Goal: Task Accomplishment & Management: Complete application form

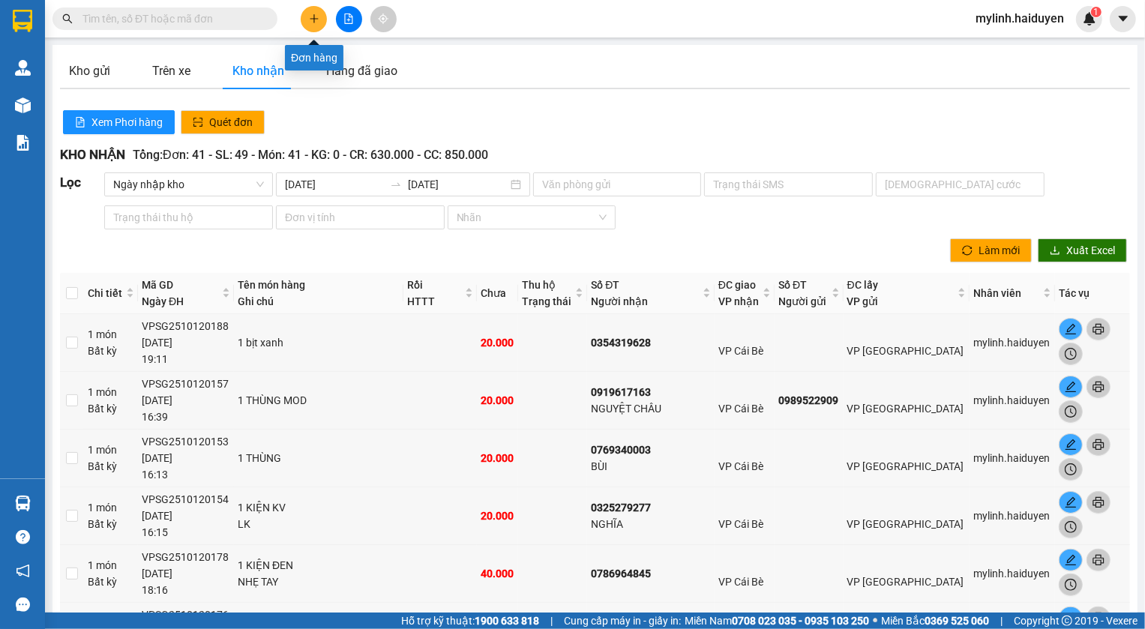
click at [316, 20] on icon "plus" at bounding box center [314, 18] width 10 height 10
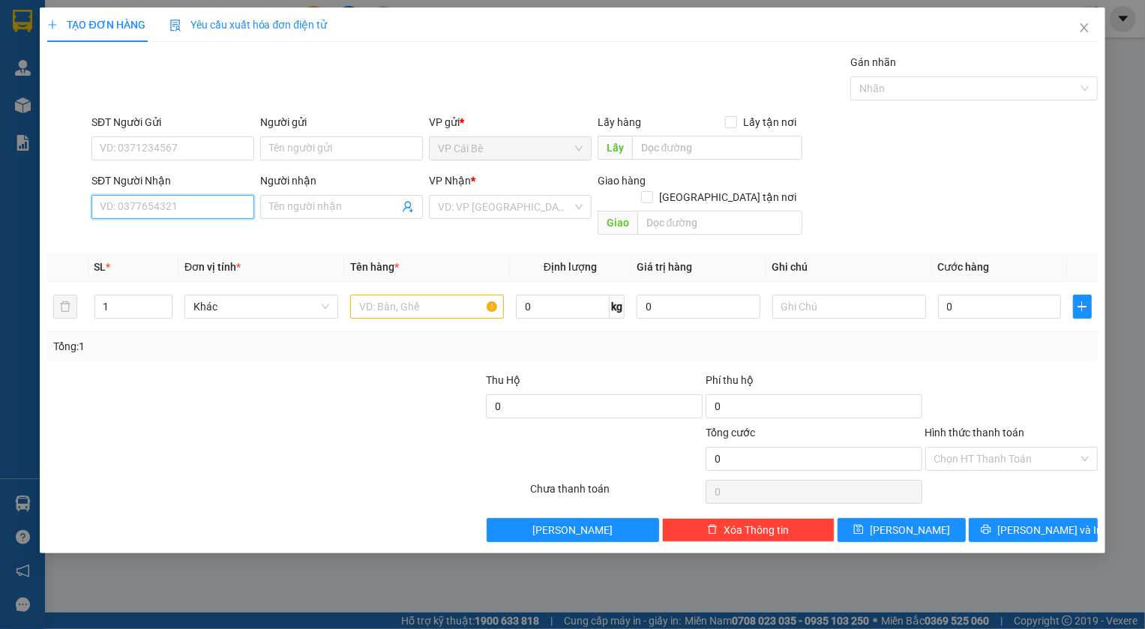
click at [196, 211] on input "SĐT Người Nhận" at bounding box center [172, 207] width 163 height 24
type input "0988008533"
click at [315, 205] on input "Người nhận" at bounding box center [334, 207] width 130 height 16
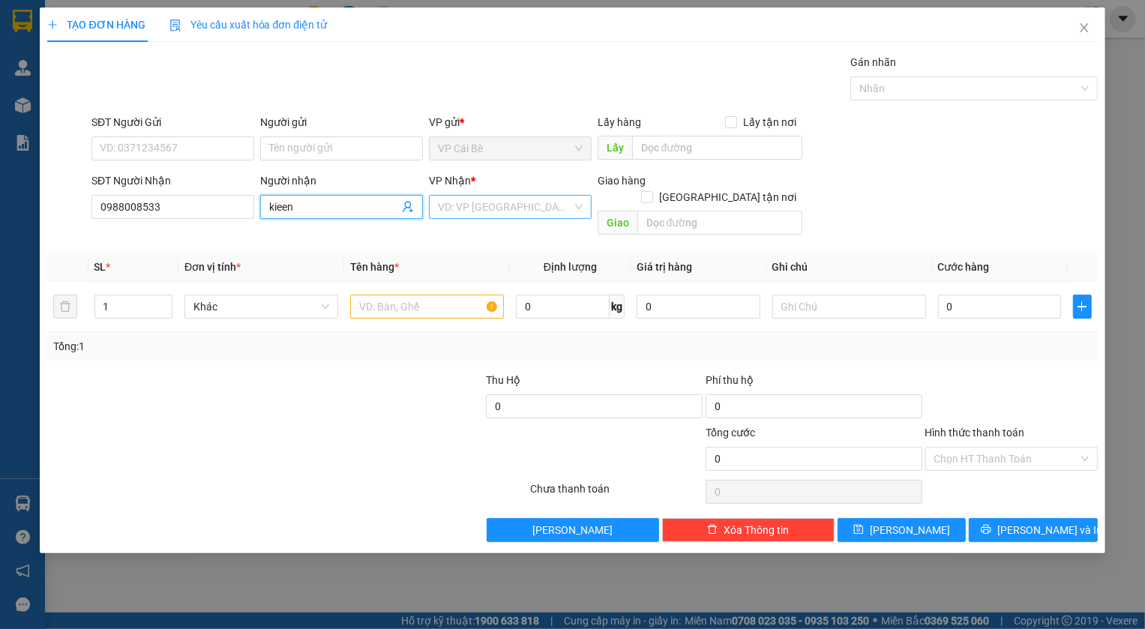
type input "kieen"
click at [470, 215] on input "search" at bounding box center [505, 207] width 134 height 22
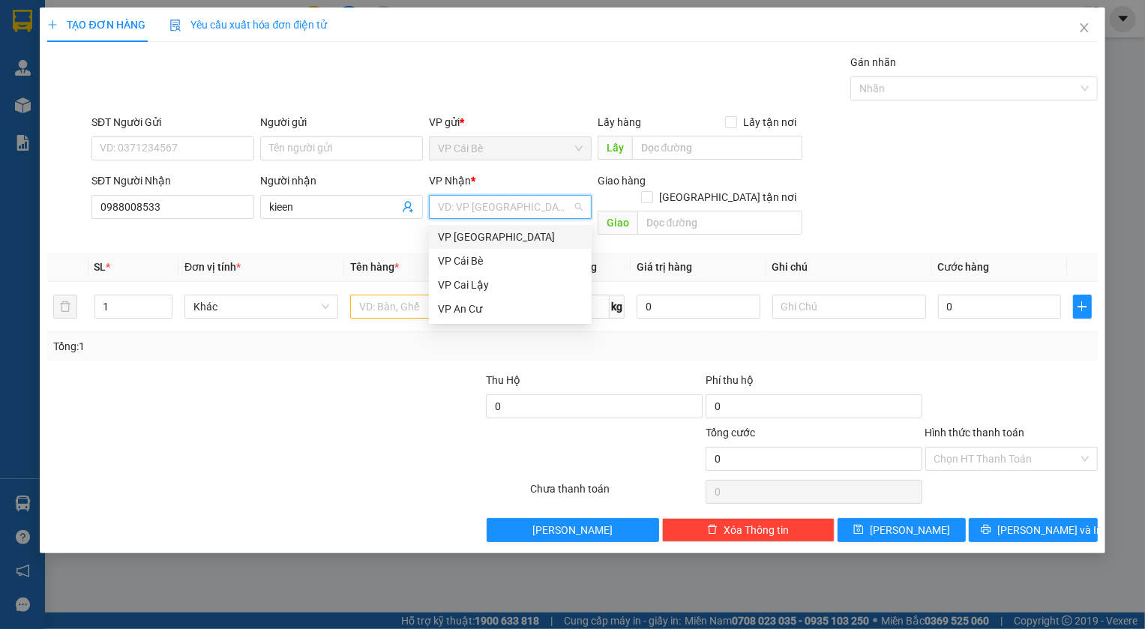
click at [487, 229] on div "VP [GEOGRAPHIC_DATA]" at bounding box center [510, 237] width 145 height 16
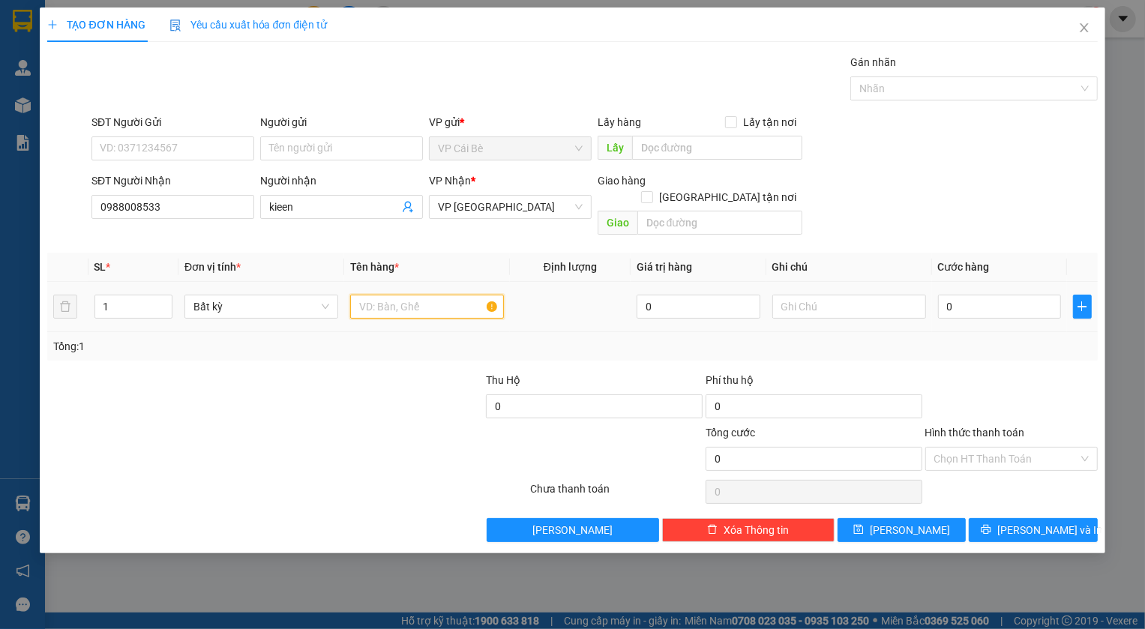
click at [405, 295] on input "text" at bounding box center [427, 307] width 154 height 24
type input "1 bao"
click at [1011, 295] on input "0" at bounding box center [1000, 307] width 124 height 24
type input "3"
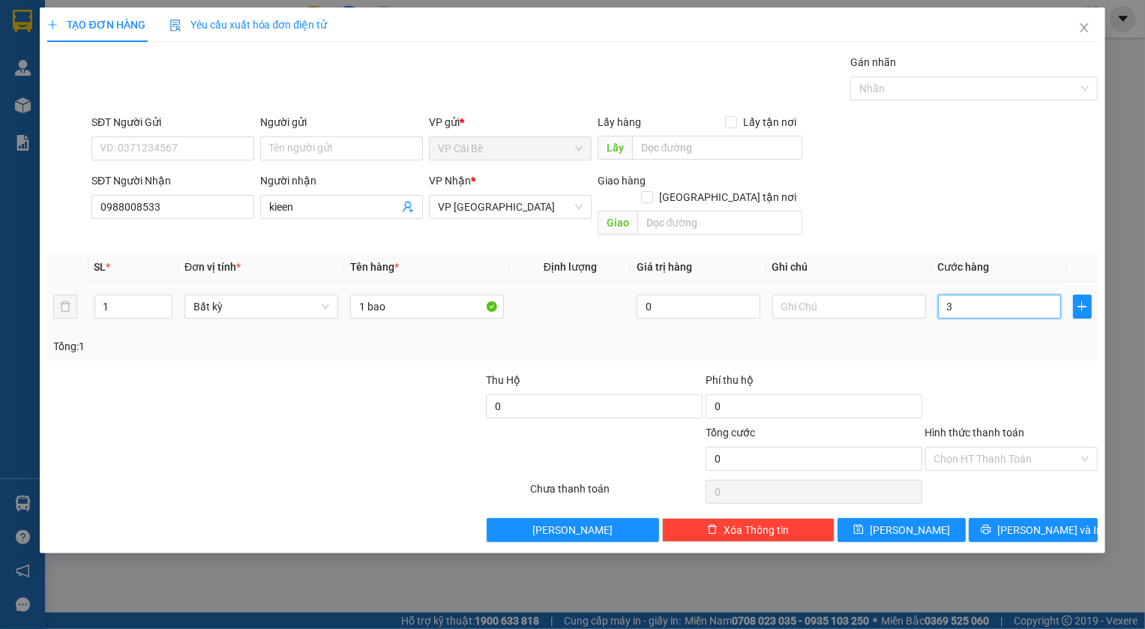
type input "3"
type input "30"
type input "30.000"
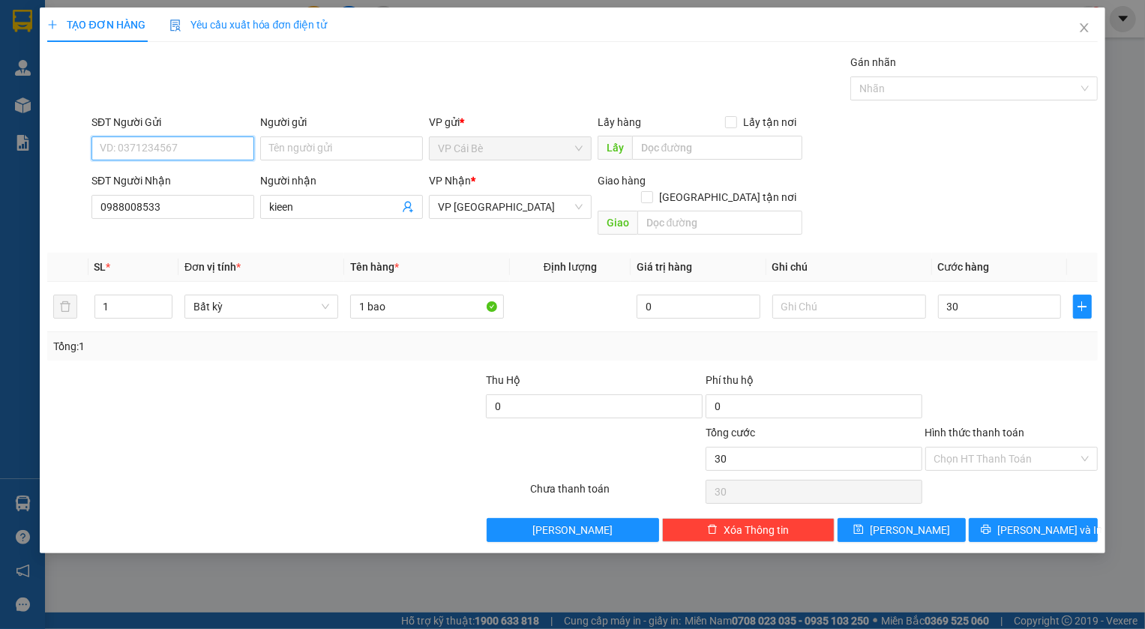
type input "30.000"
click at [190, 146] on input "SĐT Người Gửi" at bounding box center [172, 148] width 163 height 24
click at [142, 201] on div "0979324328 - LỆ" at bounding box center [172, 202] width 145 height 16
type input "0979324328"
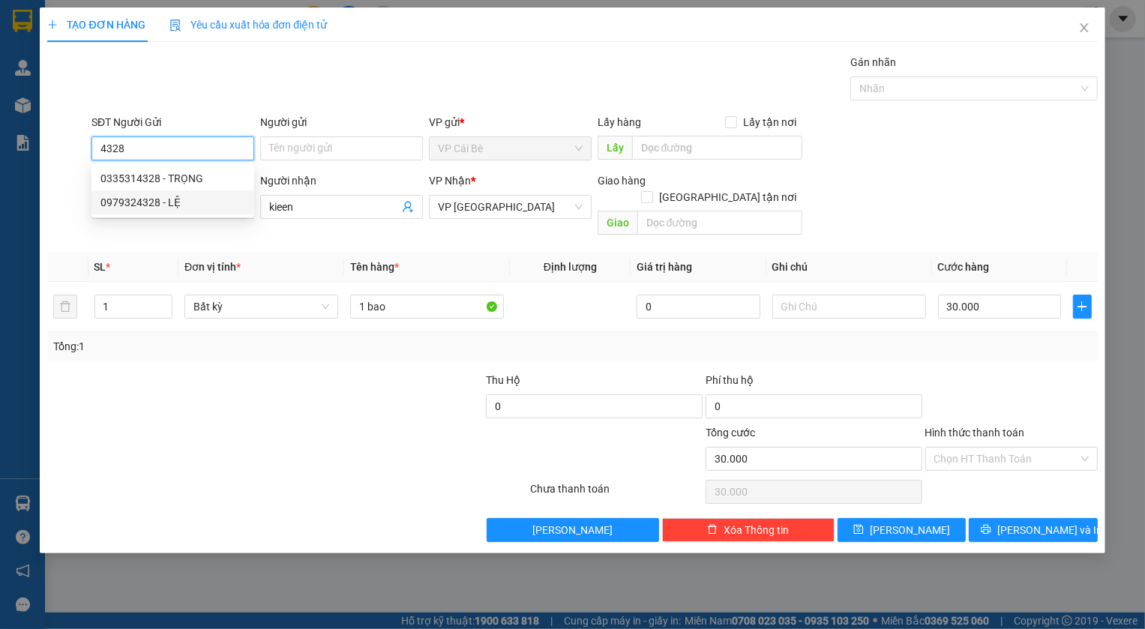
type input "LỆ"
type input "BOT 23"
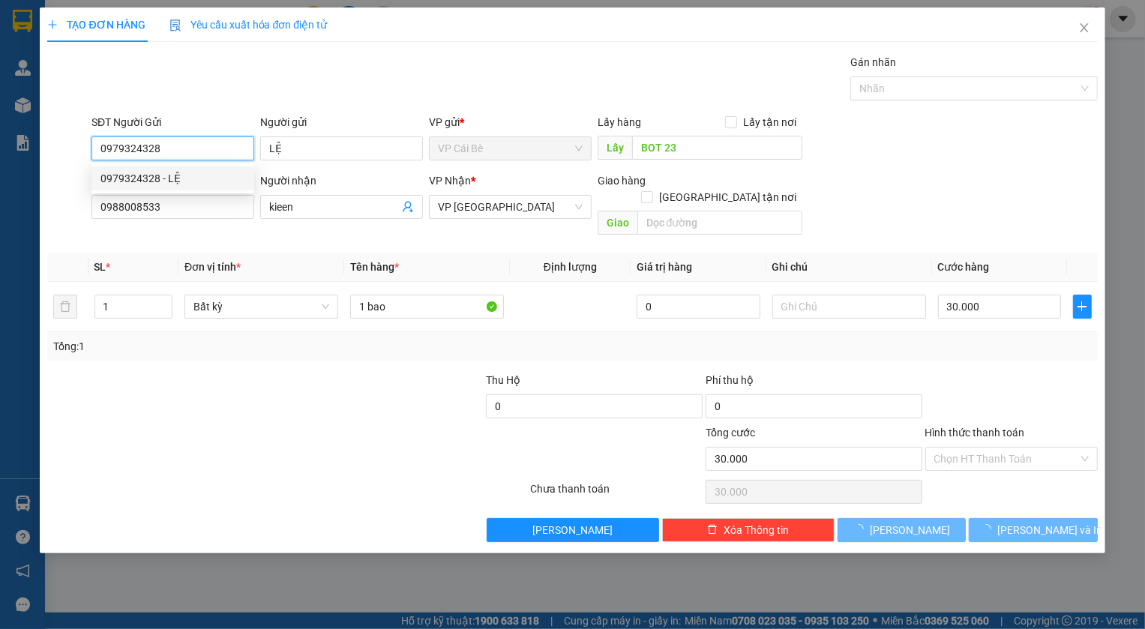
type input "80.000"
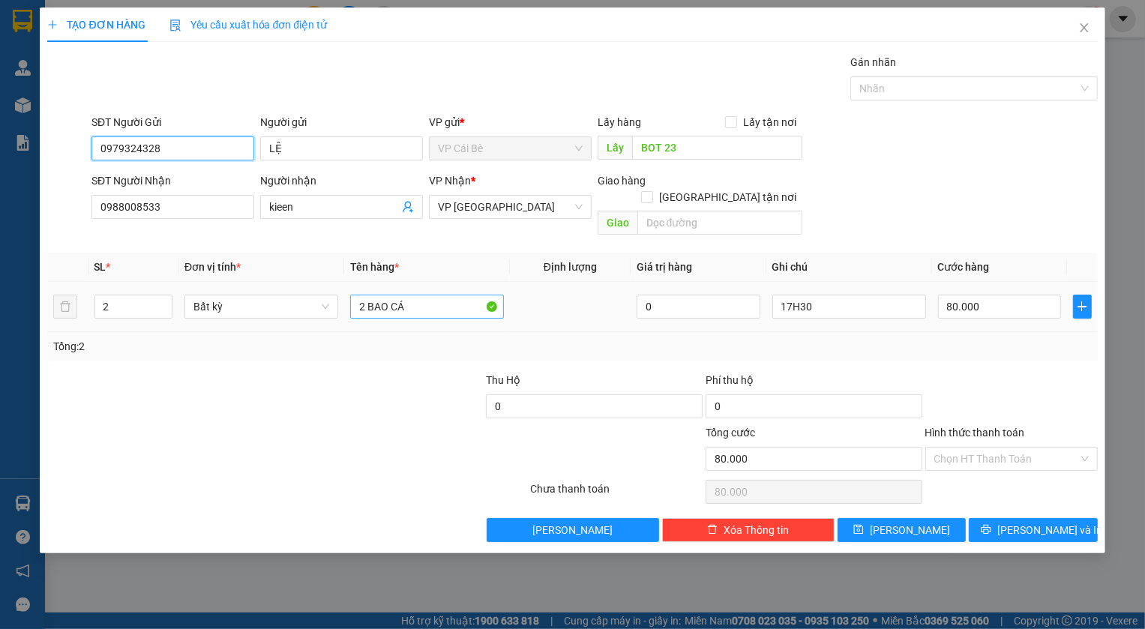
type input "0979324328"
drag, startPoint x: 363, startPoint y: 294, endPoint x: 339, endPoint y: 294, distance: 24.0
click at [339, 294] on tr "2 Bất kỳ 2 BAO CÁ 0 17H30 80.000" at bounding box center [572, 307] width 1050 height 50
type input "1 BAO CÁ"
drag, startPoint x: 115, startPoint y: 289, endPoint x: 52, endPoint y: 288, distance: 63.0
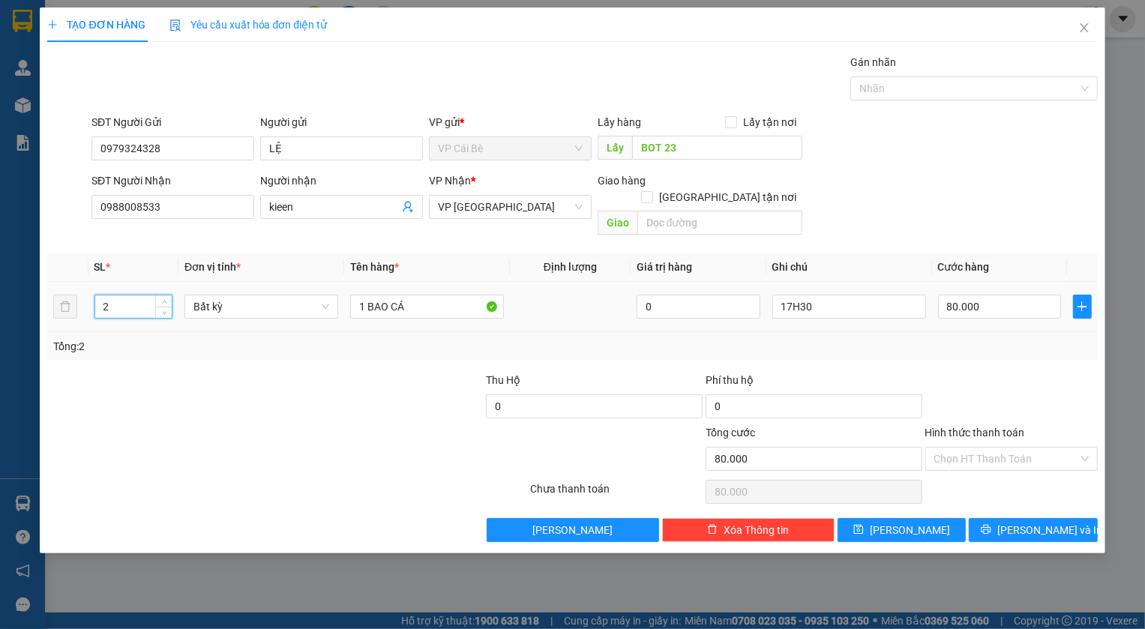
click at [52, 289] on tr "2 Bất kỳ 1 BAO CÁ 0 17H30 80.000" at bounding box center [572, 307] width 1050 height 50
type input "1"
type input "0"
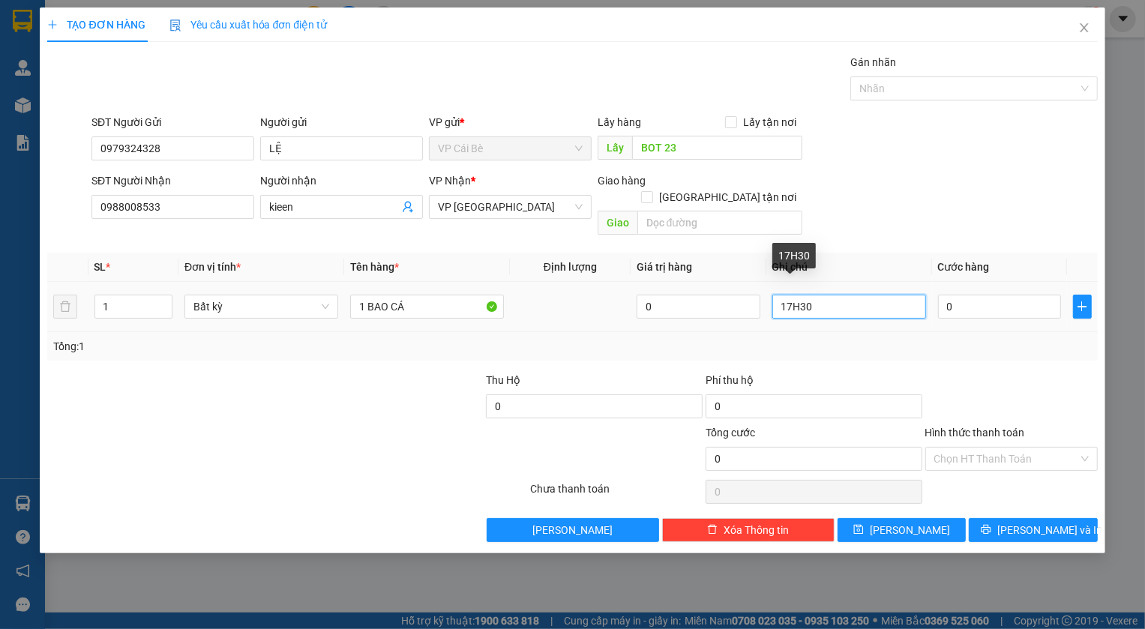
drag, startPoint x: 792, startPoint y: 295, endPoint x: 782, endPoint y: 297, distance: 10.7
click at [782, 297] on input "17H30" at bounding box center [849, 307] width 154 height 24
type input "9H30"
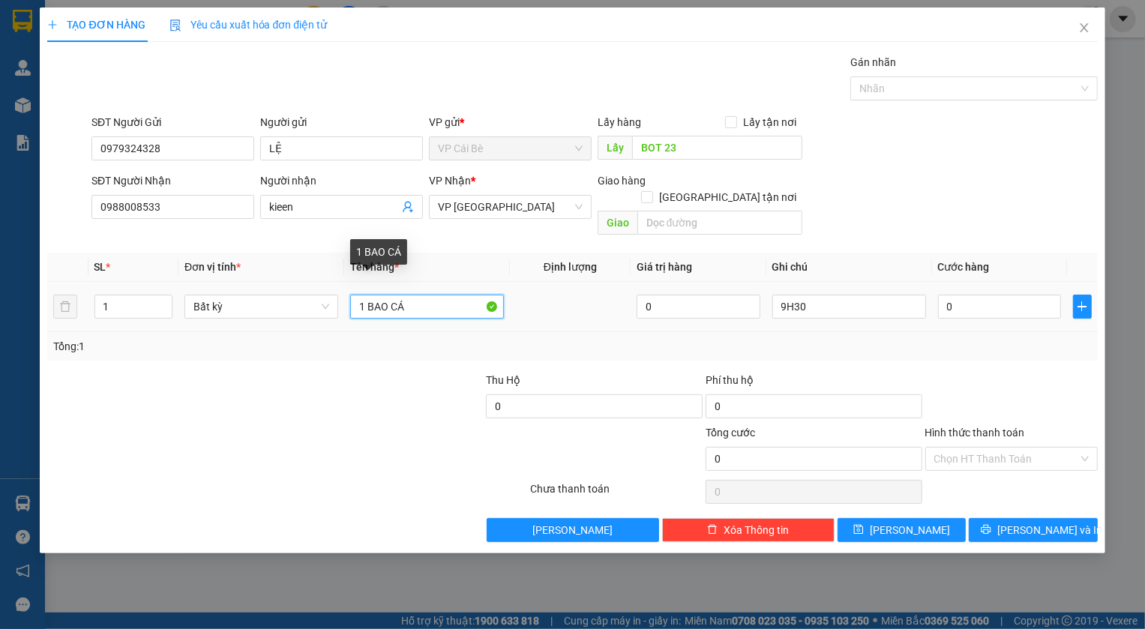
click at [426, 295] on input "1 BAO CÁ" at bounding box center [427, 307] width 154 height 24
type input "1 BAO CÁ nho"
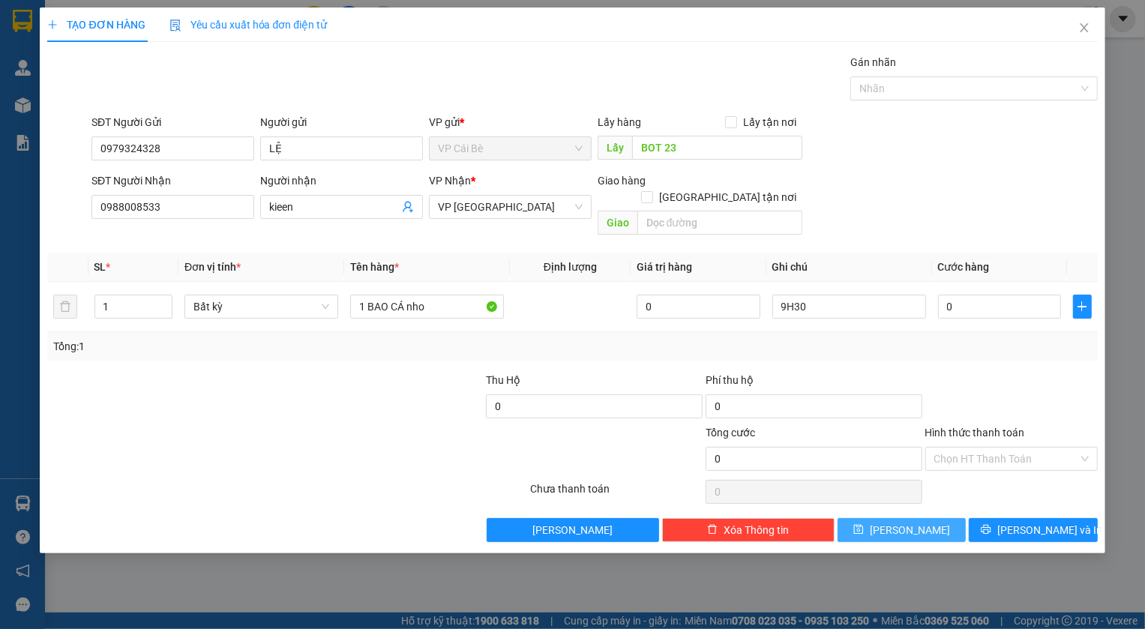
drag, startPoint x: 903, startPoint y: 600, endPoint x: 906, endPoint y: 523, distance: 77.3
click at [903, 598] on div "TẠO ĐƠN HÀNG Yêu cầu xuất hóa đơn điện tử Transit Pickup Surcharge Ids Transit …" at bounding box center [572, 314] width 1145 height 629
click at [969, 295] on input "0" at bounding box center [1000, 307] width 124 height 24
type input "3"
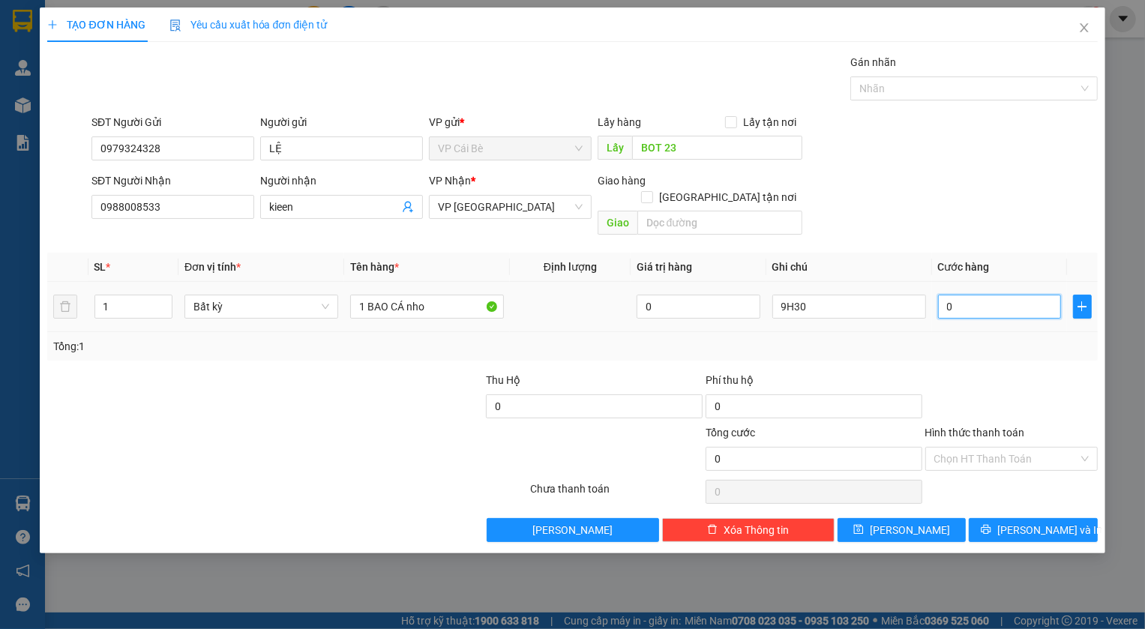
type input "3"
type input "30"
type input "30.000"
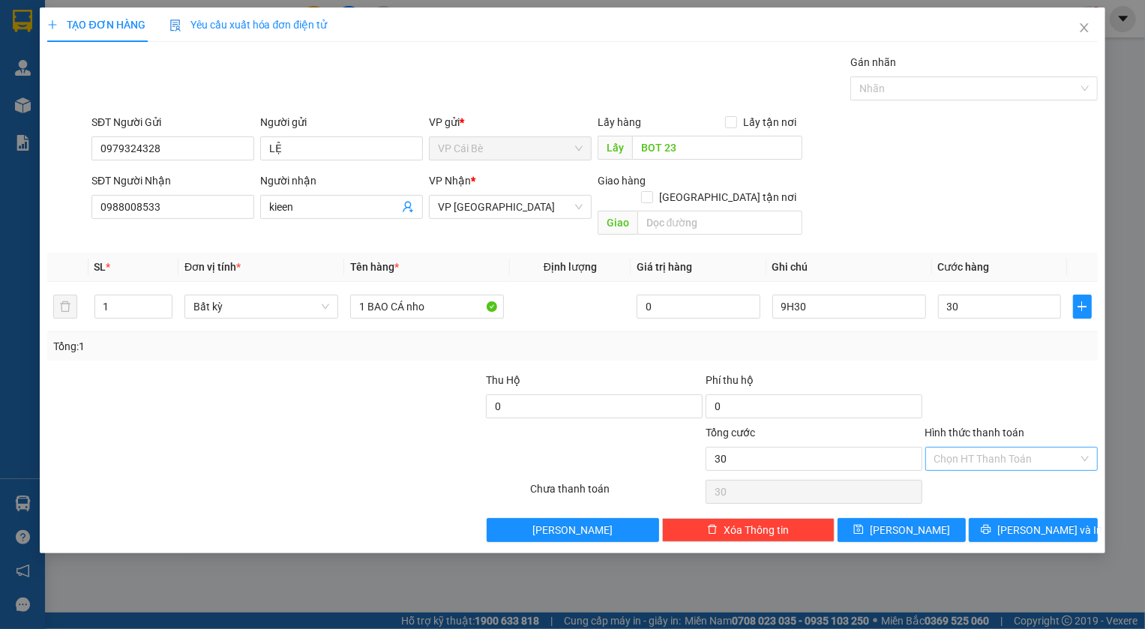
type input "30.000"
click at [971, 448] on input "Hình thức thanh toán" at bounding box center [1006, 459] width 144 height 22
click at [1002, 476] on div "Tại văn phòng" at bounding box center [1011, 471] width 154 height 16
type input "0"
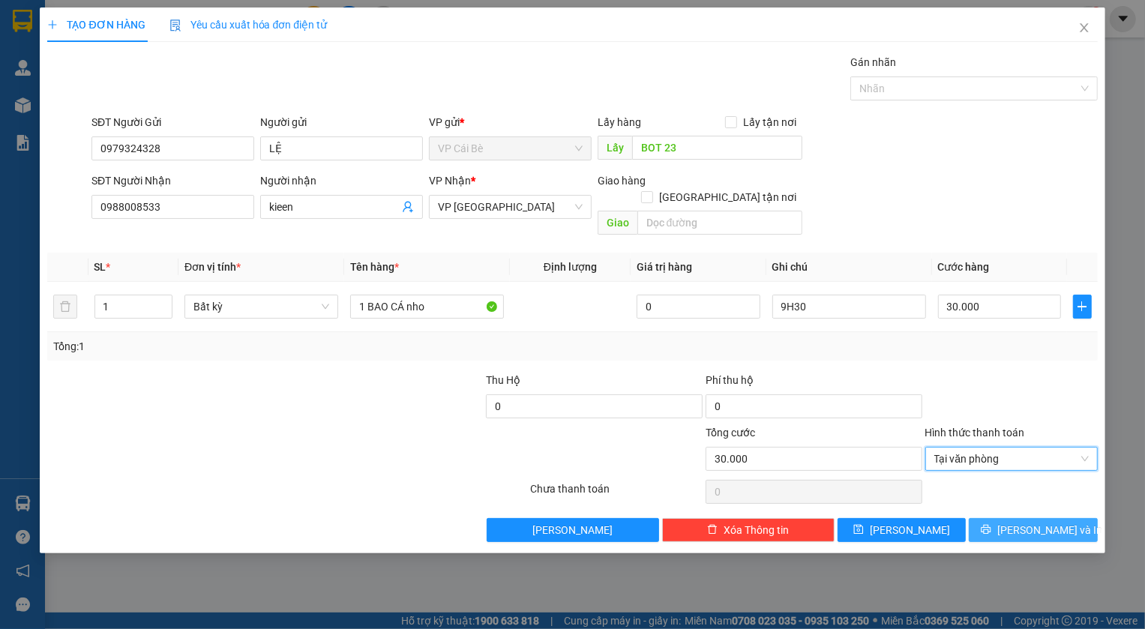
click at [1008, 521] on button "Lưu và In" at bounding box center [1033, 530] width 129 height 24
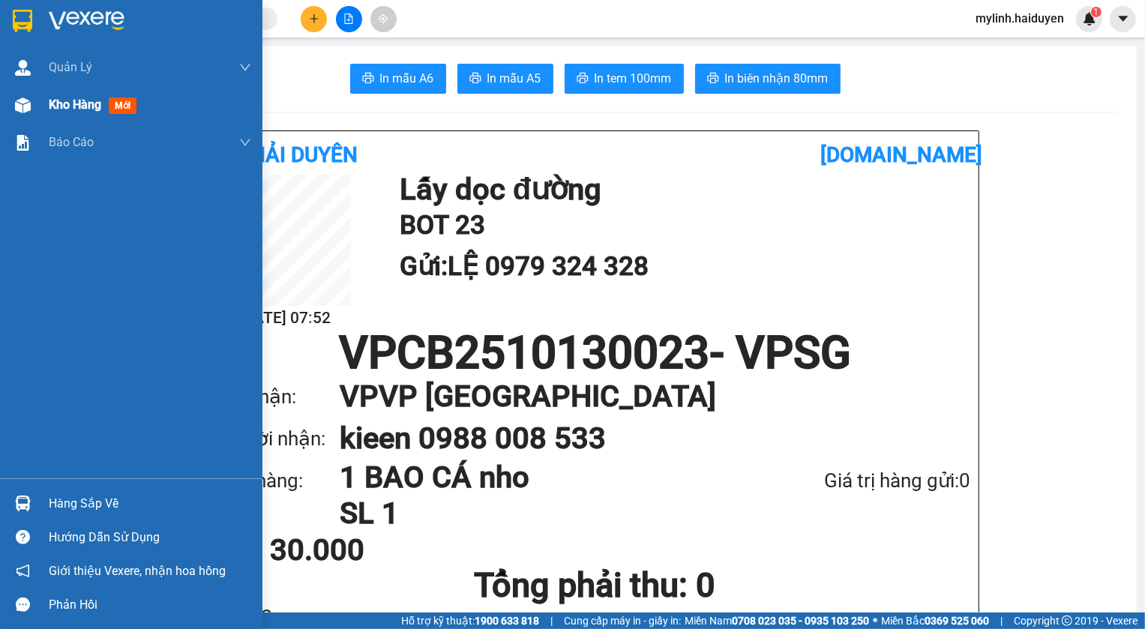
click at [70, 102] on span "Kho hàng" at bounding box center [75, 104] width 52 height 14
